Goal: Submit feedback/report problem

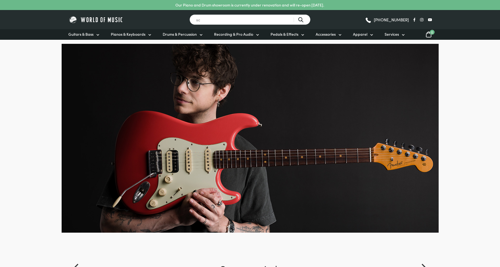
type input "s"
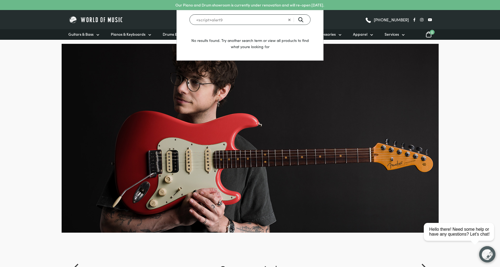
type input "<script>alert9"
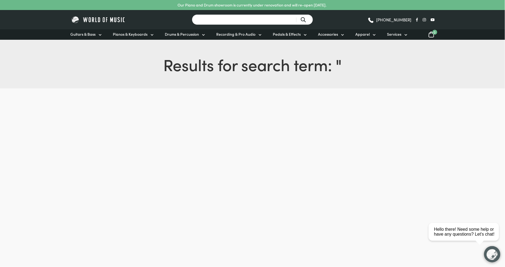
click at [210, 19] on input "Search for a product ..." at bounding box center [252, 19] width 121 height 11
click at [213, 19] on input "Search for a product ..." at bounding box center [252, 19] width 121 height 11
type input "s"
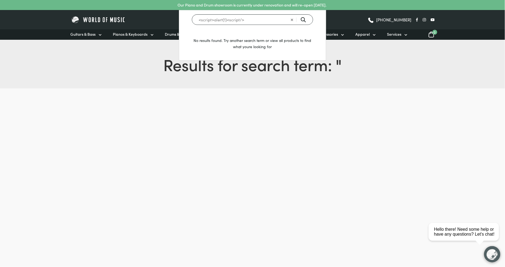
click at [247, 21] on input "<script>alert(1)<script/>" at bounding box center [252, 19] width 121 height 11
click at [247, 20] on input "<script>alert(1)<script/>" at bounding box center [252, 19] width 121 height 11
drag, startPoint x: 227, startPoint y: 20, endPoint x: 214, endPoint y: 22, distance: 13.2
click at [214, 22] on input "<script>alert(1)<script/>" at bounding box center [252, 19] width 121 height 11
type input "<script>document.cookies<script/>"
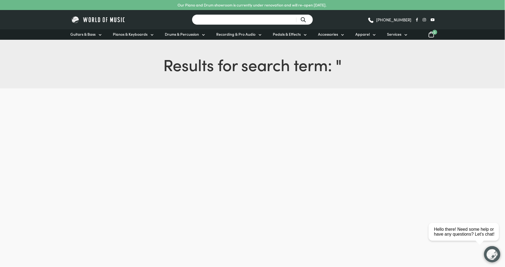
click at [230, 19] on input "Search for a product ..." at bounding box center [252, 19] width 121 height 11
click at [488, 254] on img "button" at bounding box center [492, 254] width 16 height 16
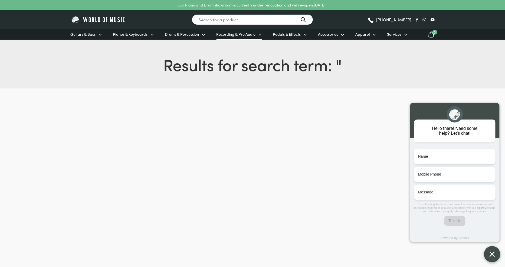
click at [246, 32] on span "Recording & Pro Audio" at bounding box center [235, 34] width 39 height 6
